Goal: Browse casually

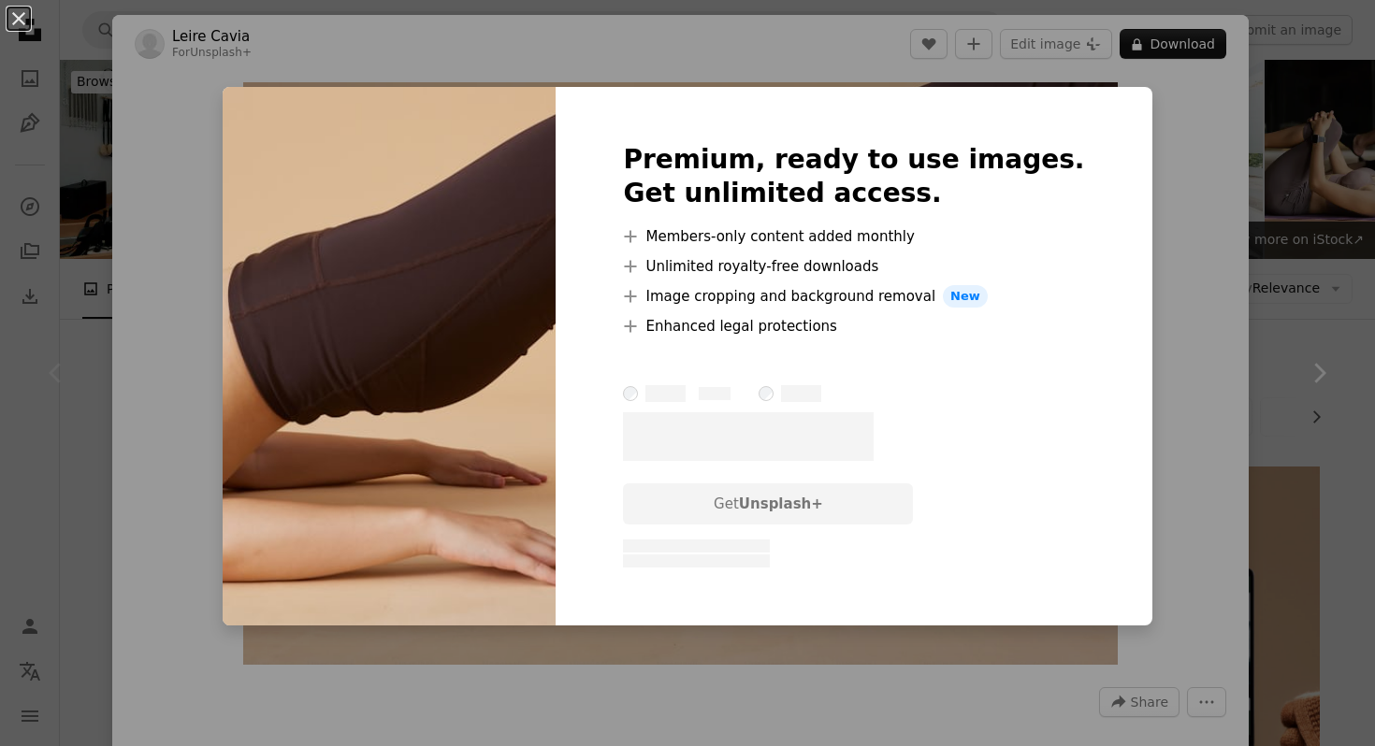
scroll to position [404, 0]
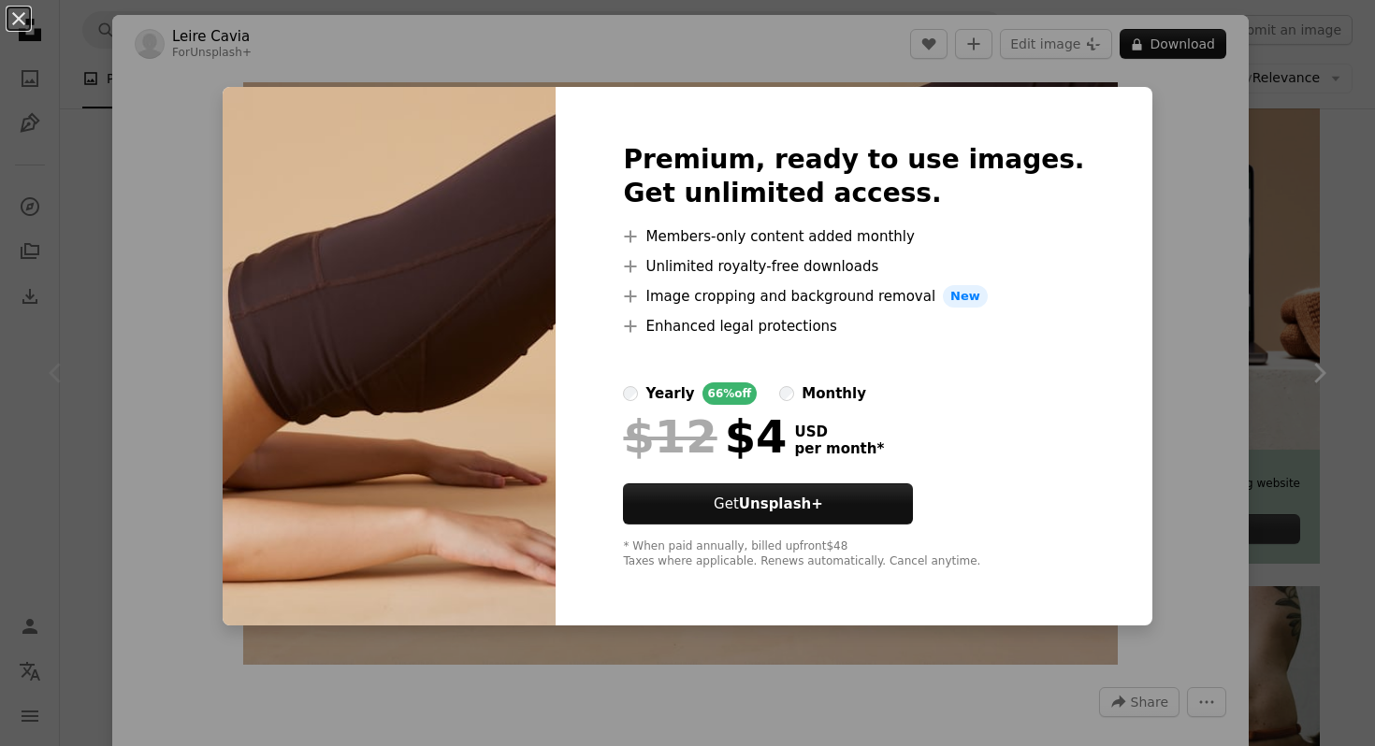
click at [1140, 253] on div "An X shape Premium, ready to use images. Get unlimited access. A plus sign Memb…" at bounding box center [687, 373] width 1375 height 746
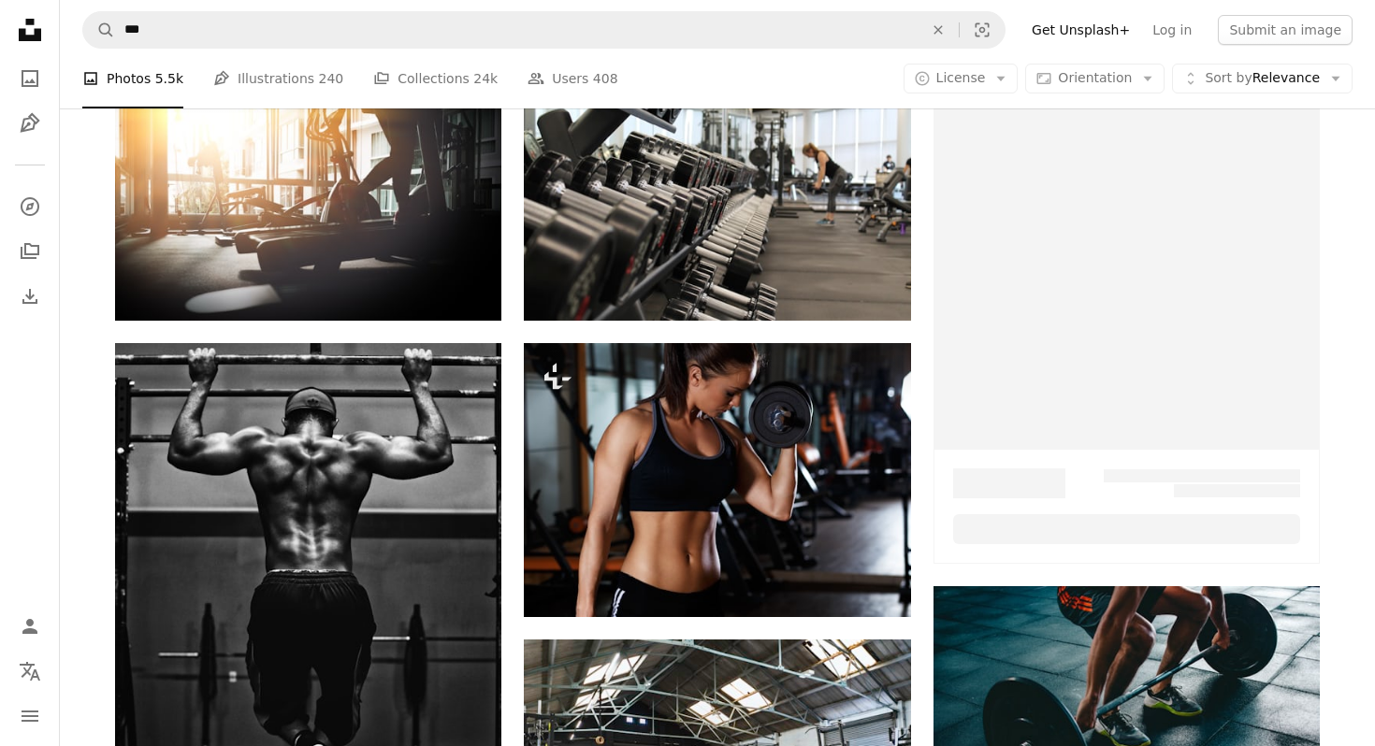
scroll to position [13652, 0]
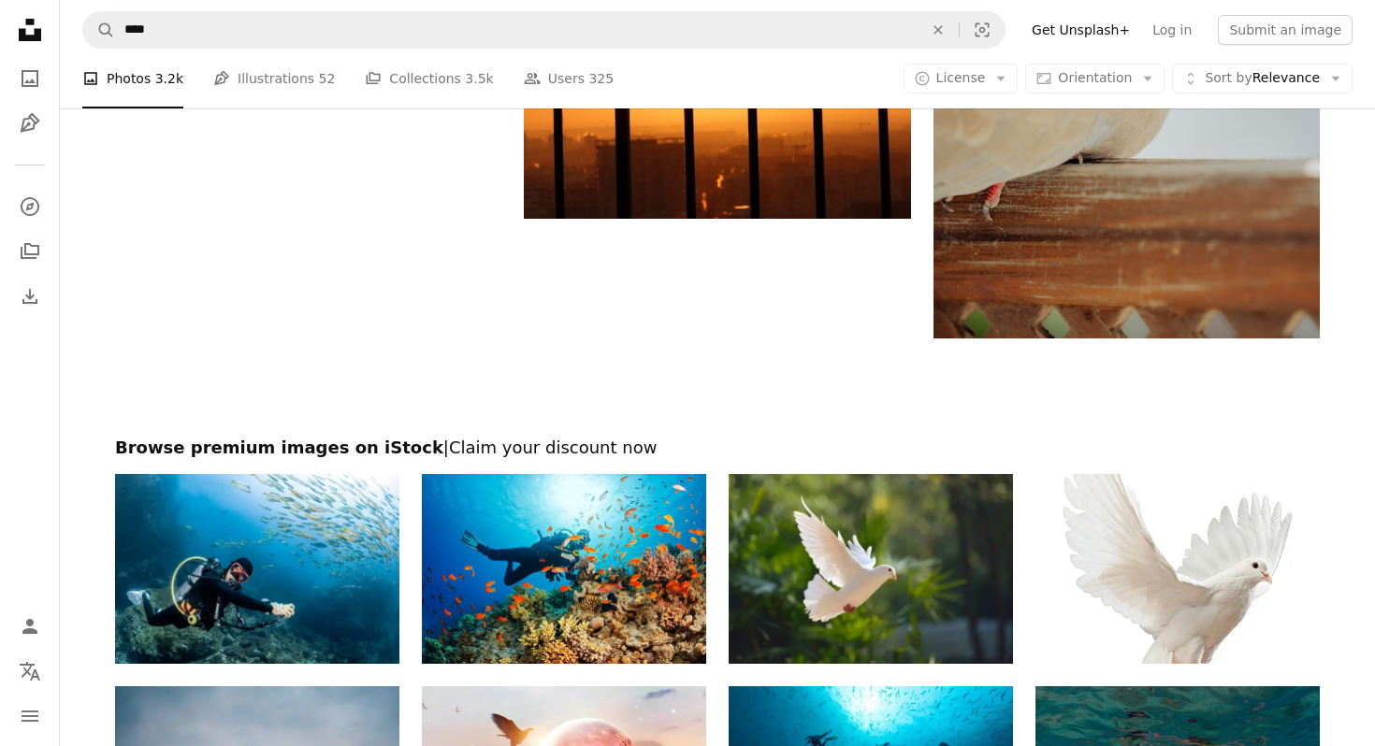
scroll to position [2046, 0]
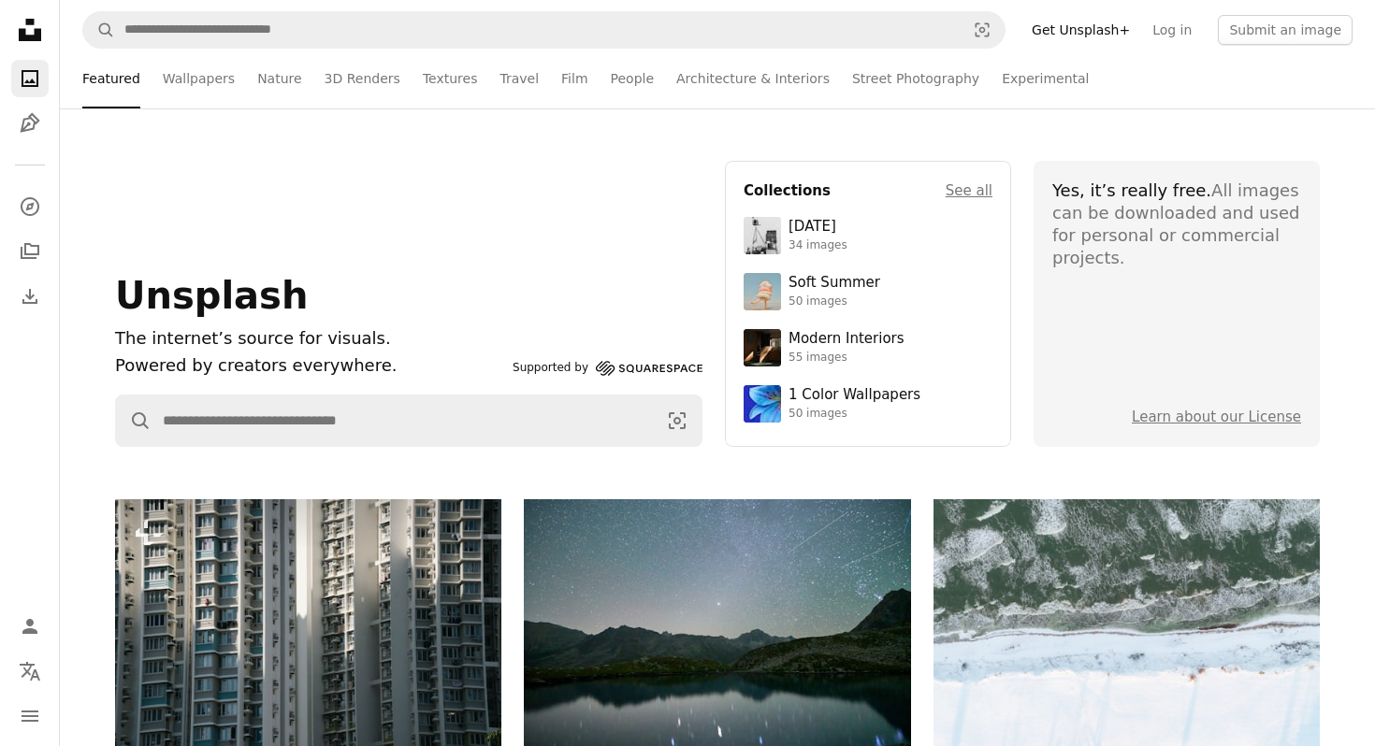
scroll to position [3420, 0]
